Goal: Find contact information: Find contact information

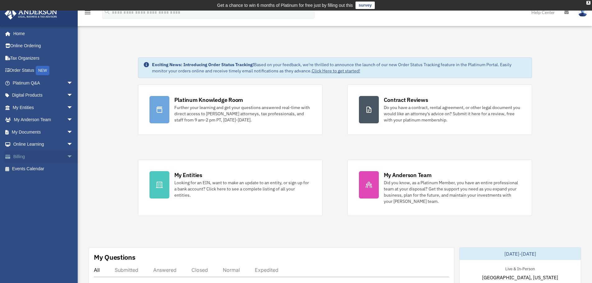
click at [20, 156] on link "Billing arrow_drop_down" at bounding box center [43, 156] width 78 height 12
click at [67, 154] on span "arrow_drop_down" at bounding box center [73, 156] width 12 height 13
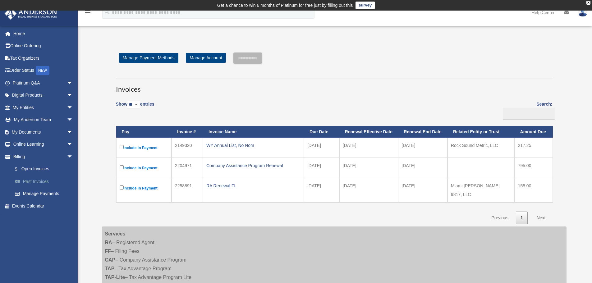
click at [39, 181] on link "Past Invoices" at bounding box center [46, 181] width 74 height 12
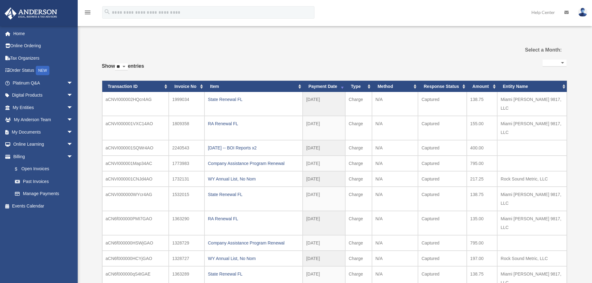
select select
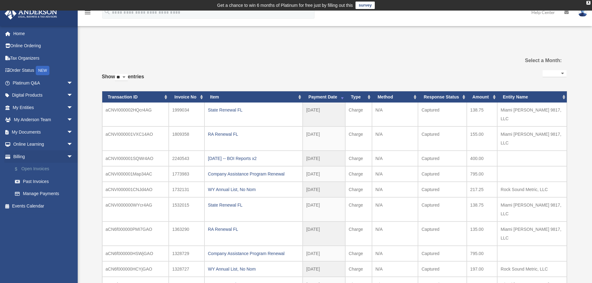
click at [33, 169] on link "$ Open Invoices" at bounding box center [46, 169] width 74 height 13
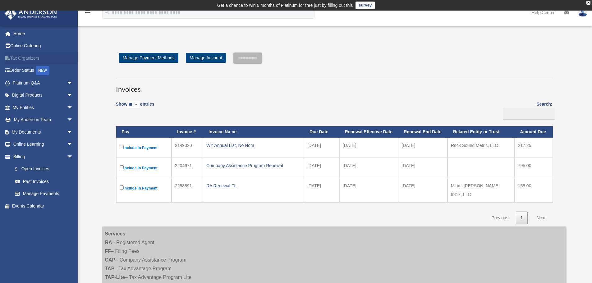
click at [22, 57] on link "Tax Organizers" at bounding box center [43, 58] width 78 height 12
click at [38, 133] on link "My Documents arrow_drop_down" at bounding box center [43, 132] width 78 height 12
click at [67, 132] on span "arrow_drop_down" at bounding box center [73, 132] width 12 height 13
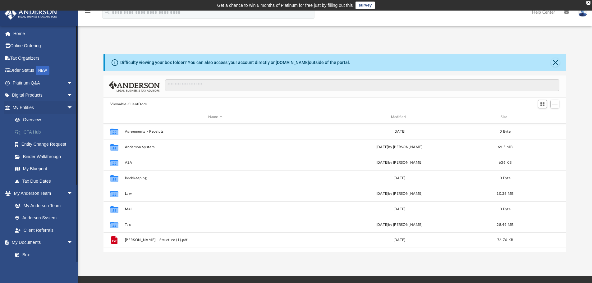
scroll to position [137, 458]
click at [67, 107] on span "arrow_drop_down" at bounding box center [73, 107] width 12 height 13
click at [27, 182] on link "Box" at bounding box center [46, 181] width 74 height 12
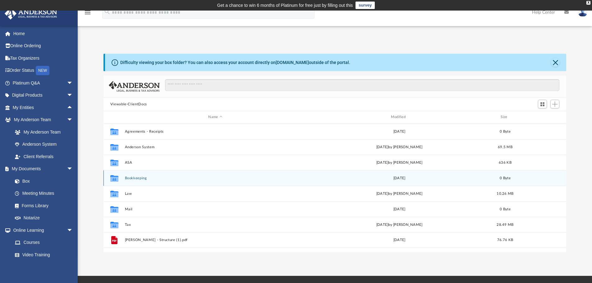
click at [146, 178] on button "Bookkeeping" at bounding box center [215, 178] width 181 height 4
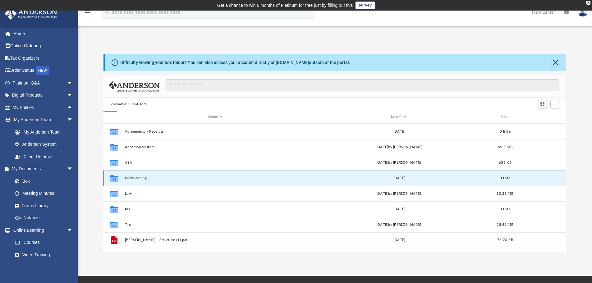
click at [146, 178] on button "Bookkeeping" at bounding box center [215, 178] width 181 height 4
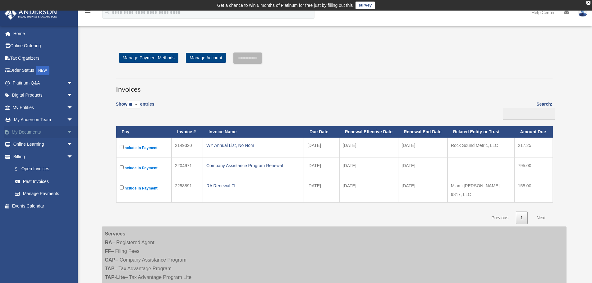
click at [67, 131] on span "arrow_drop_down" at bounding box center [73, 132] width 12 height 13
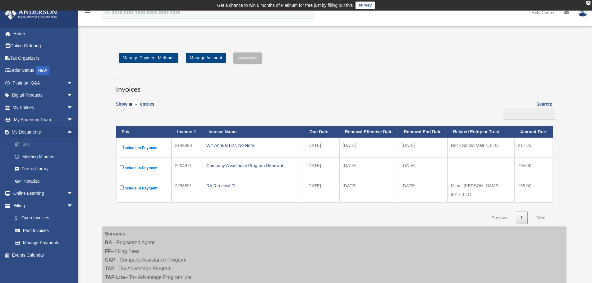
click at [26, 141] on link "Box" at bounding box center [46, 144] width 74 height 12
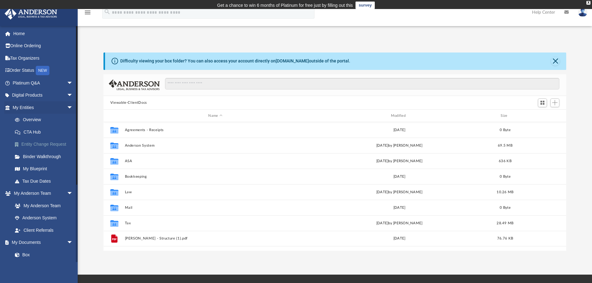
scroll to position [137, 458]
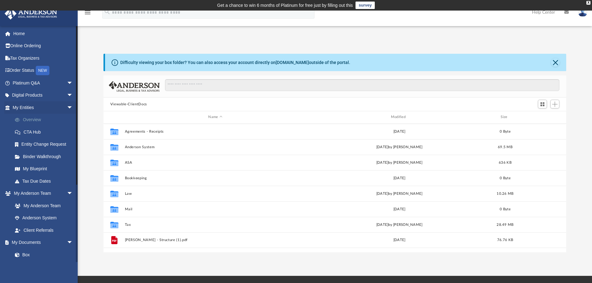
click at [35, 120] on link "Overview" at bounding box center [46, 120] width 74 height 12
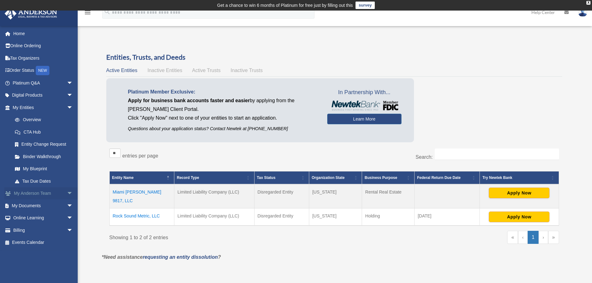
click at [29, 193] on link "My Anderson Team arrow_drop_down" at bounding box center [43, 193] width 78 height 12
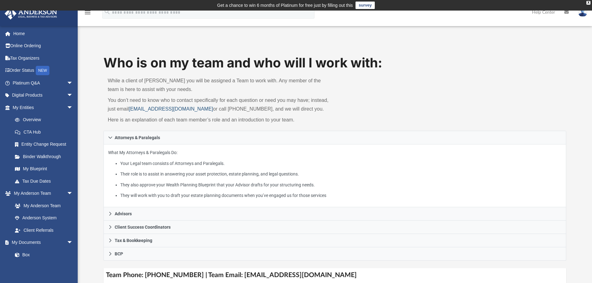
click at [132, 109] on link "myteam@andersonadvisors.com" at bounding box center [171, 108] width 84 height 5
click at [471, 108] on div "Who is on my team and who will I work with: While a client of Anderson you will…" at bounding box center [334, 92] width 463 height 77
drag, startPoint x: 203, startPoint y: 109, endPoint x: 130, endPoint y: 111, distance: 73.0
click at [130, 111] on p "You don’t need to know who to contact specifically for each question or need yo…" at bounding box center [219, 104] width 223 height 17
copy link "myteam@andersonadvisors.com"
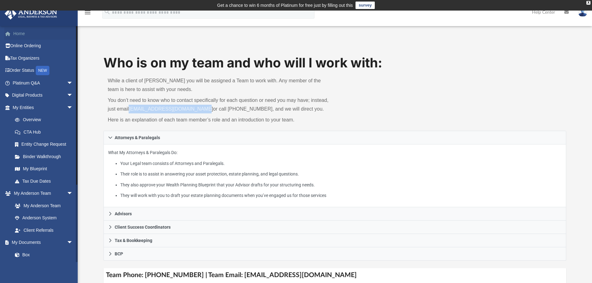
click at [20, 33] on link "Home" at bounding box center [43, 33] width 78 height 12
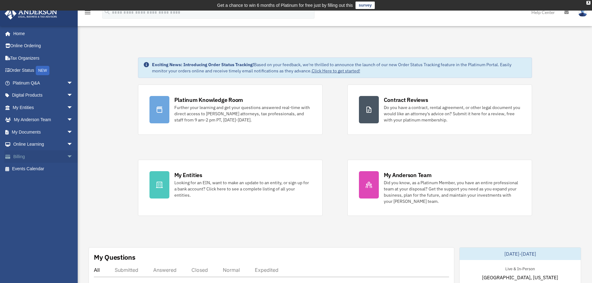
click at [20, 157] on link "Billing arrow_drop_down" at bounding box center [43, 156] width 78 height 12
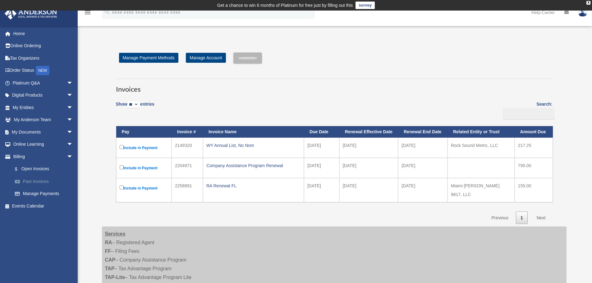
click at [28, 180] on link "Past Invoices" at bounding box center [46, 181] width 74 height 12
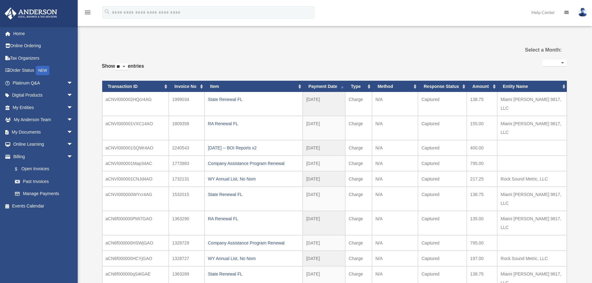
select select
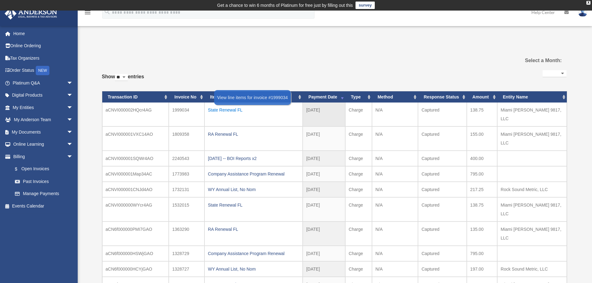
click at [217, 109] on div "State Renewal FL" at bounding box center [253, 110] width 91 height 9
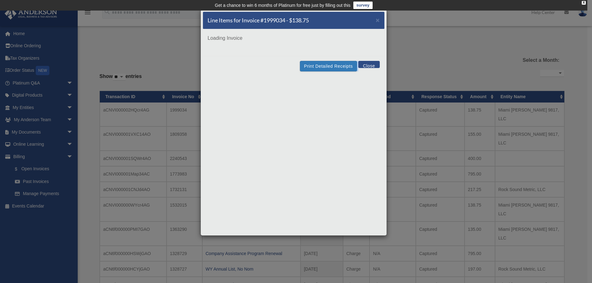
click at [217, 109] on div "Line Items for Invoice #1999034 - $138.75 × Loading Invoice Print Detailed Rece…" at bounding box center [293, 122] width 186 height 226
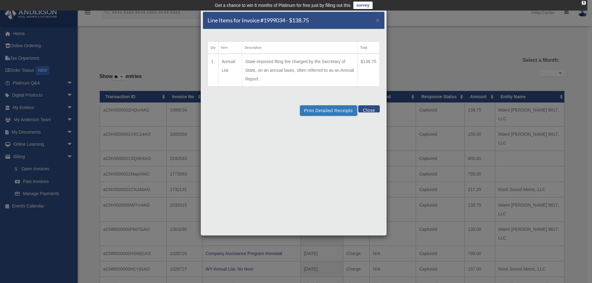
click at [370, 109] on button "Close" at bounding box center [368, 108] width 21 height 7
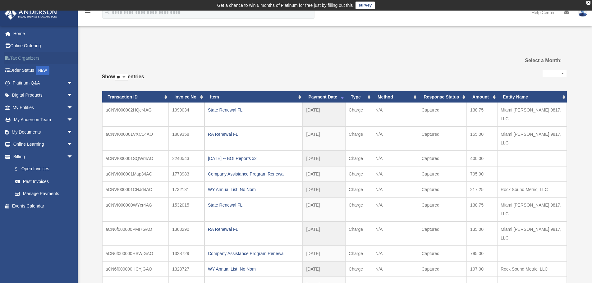
click at [21, 57] on link "Tax Organizers" at bounding box center [43, 58] width 78 height 12
click at [24, 57] on link "Tax Organizers" at bounding box center [43, 58] width 78 height 12
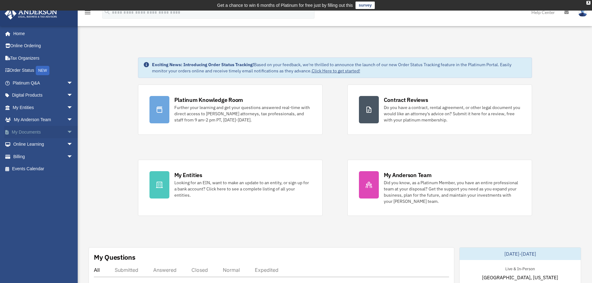
click at [31, 131] on link "My Documents arrow_drop_down" at bounding box center [43, 132] width 78 height 12
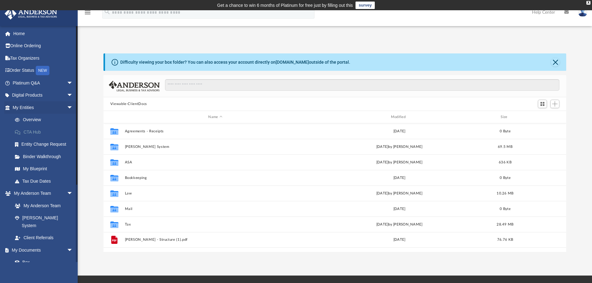
scroll to position [137, 458]
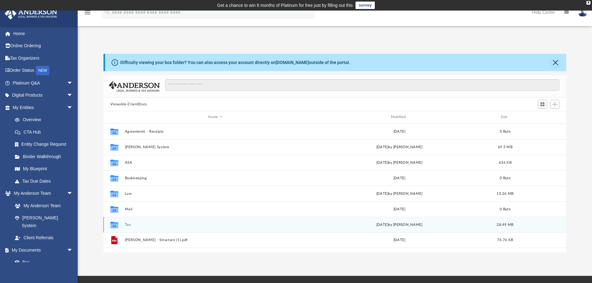
click at [116, 225] on icon "grid" at bounding box center [114, 225] width 8 height 5
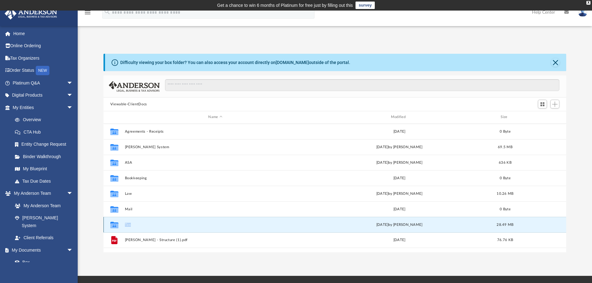
click at [116, 225] on icon "grid" at bounding box center [114, 225] width 8 height 5
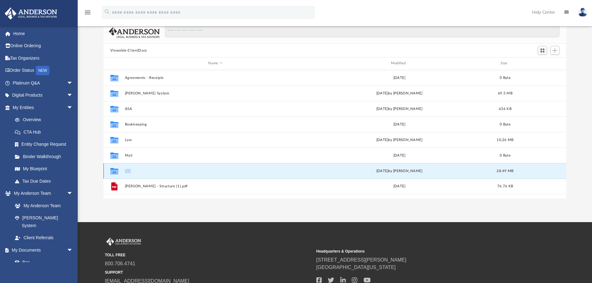
scroll to position [62, 0]
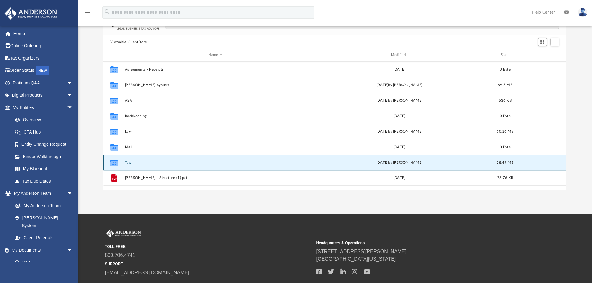
click at [118, 162] on icon "Collaborated Folder" at bounding box center [114, 162] width 10 height 10
click at [129, 162] on button "Tax" at bounding box center [215, 163] width 181 height 4
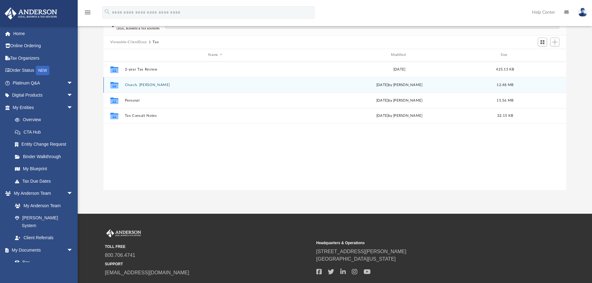
click at [117, 86] on icon "grid" at bounding box center [114, 85] width 8 height 5
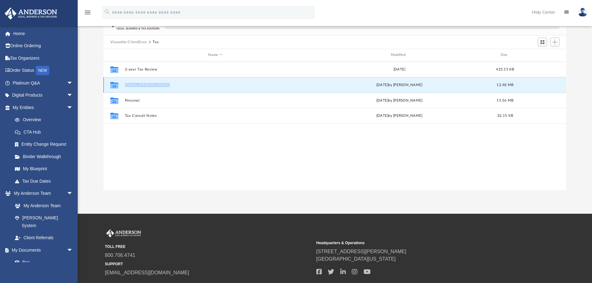
click at [117, 86] on icon "grid" at bounding box center [114, 85] width 8 height 5
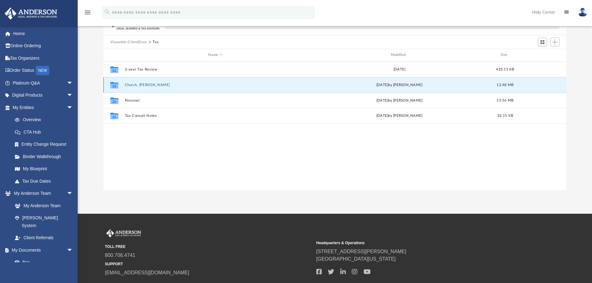
click at [114, 85] on icon "grid" at bounding box center [114, 85] width 8 height 5
click at [117, 84] on icon "grid" at bounding box center [114, 85] width 8 height 5
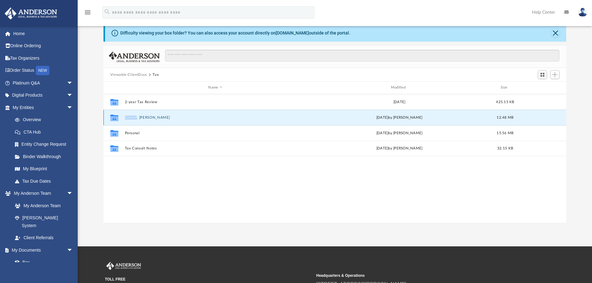
scroll to position [0, 0]
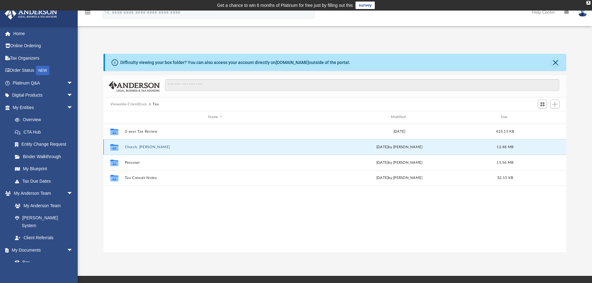
click at [114, 147] on icon "grid" at bounding box center [114, 147] width 8 height 5
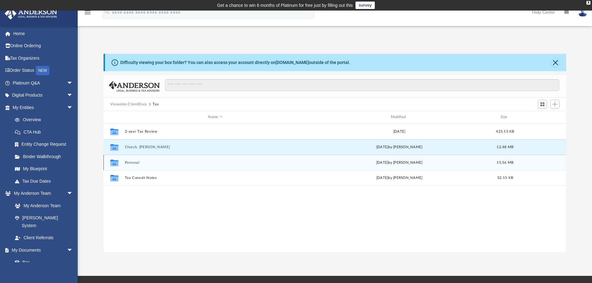
click at [114, 163] on icon "grid" at bounding box center [114, 163] width 8 height 5
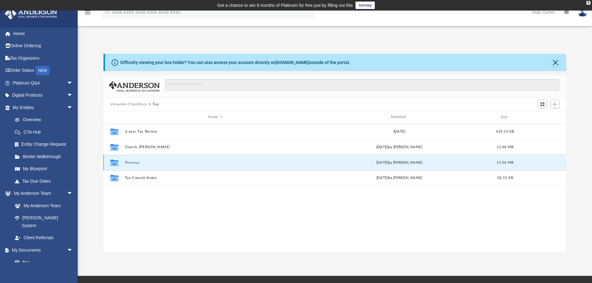
click at [114, 163] on icon "grid" at bounding box center [114, 163] width 8 height 5
